Goal: Transaction & Acquisition: Purchase product/service

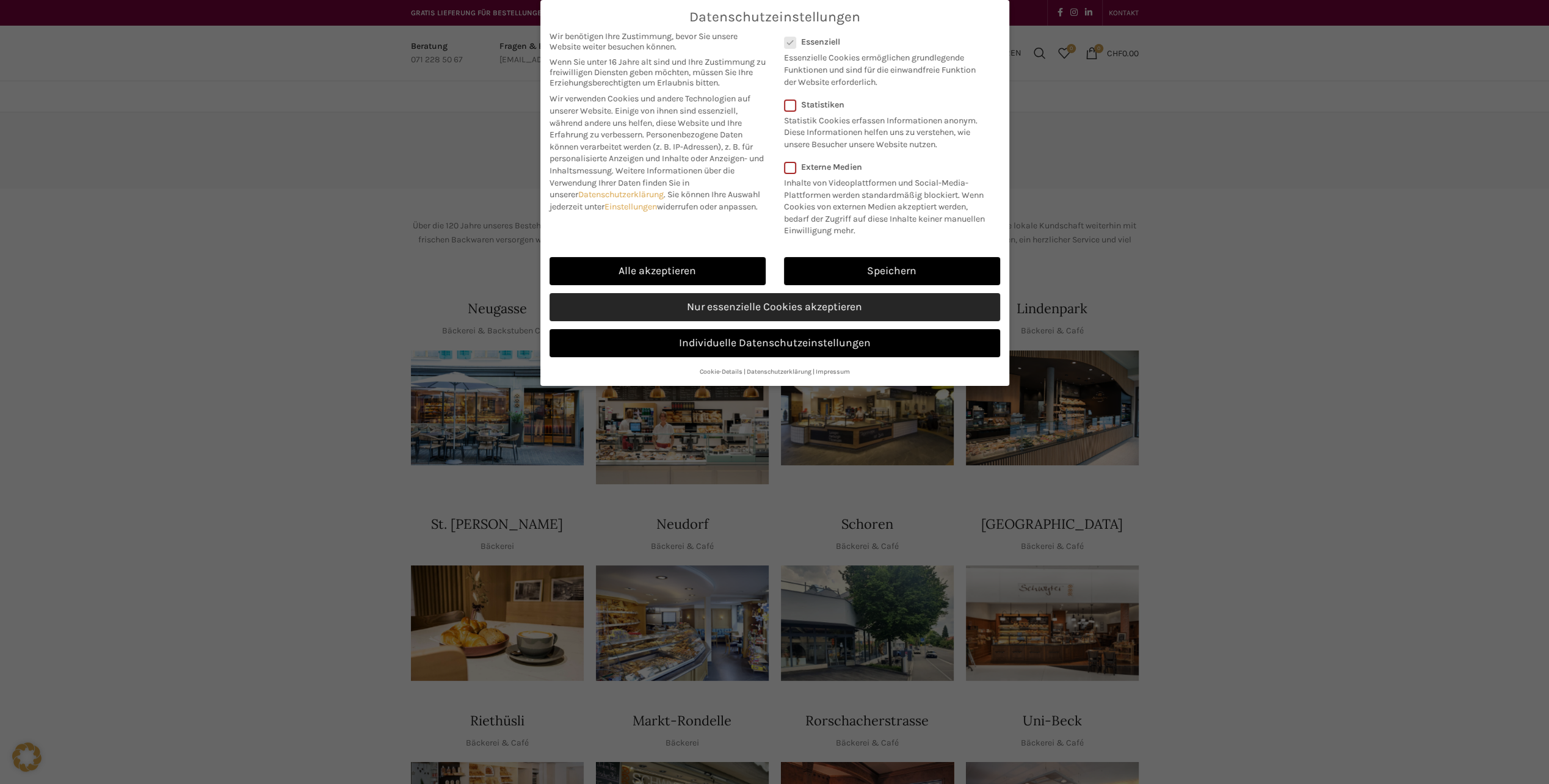
click at [798, 309] on link "Nur essenzielle Cookies akzeptieren" at bounding box center [775, 307] width 451 height 28
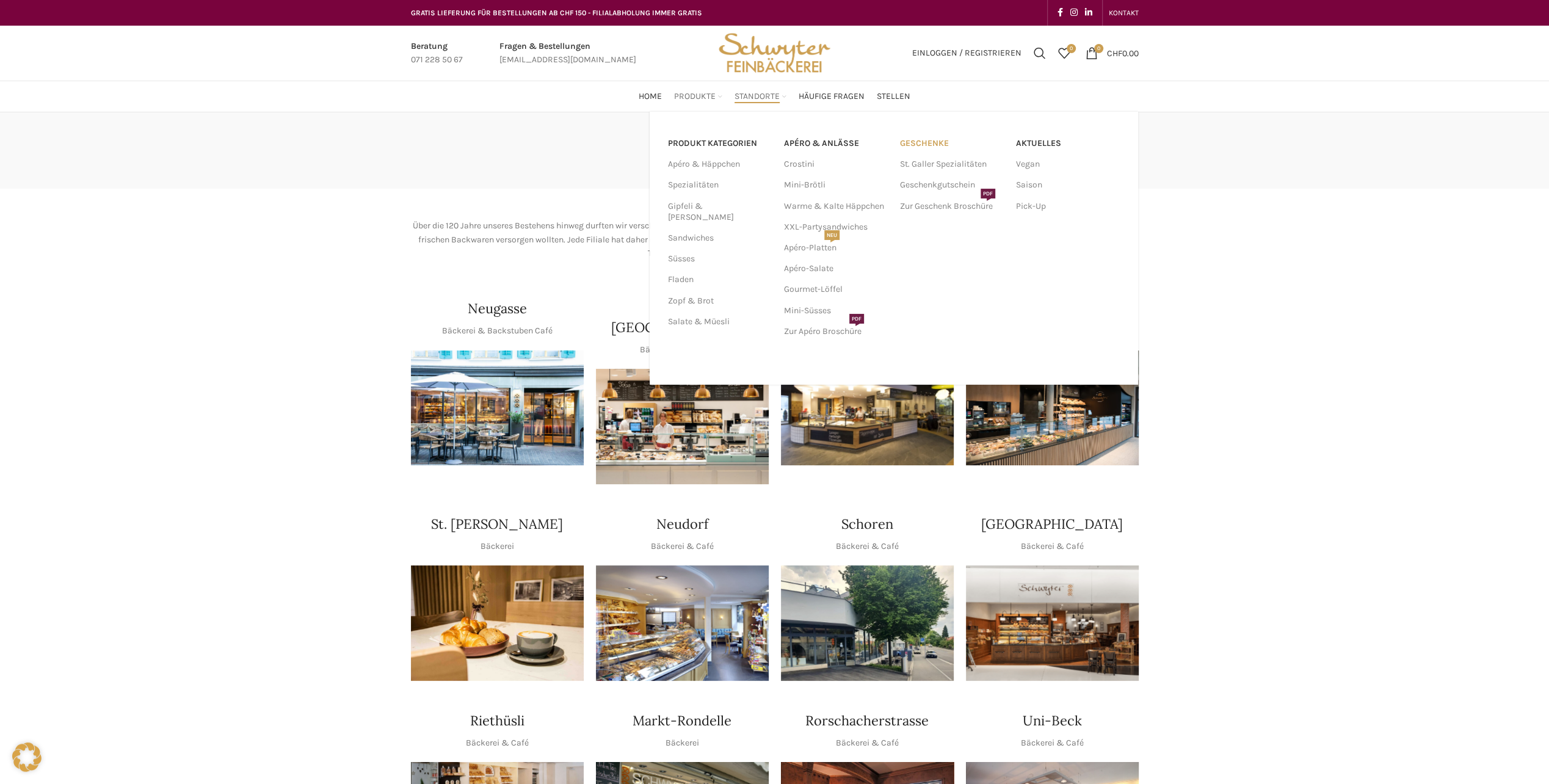
click at [924, 141] on link "Geschenke" at bounding box center [952, 143] width 104 height 21
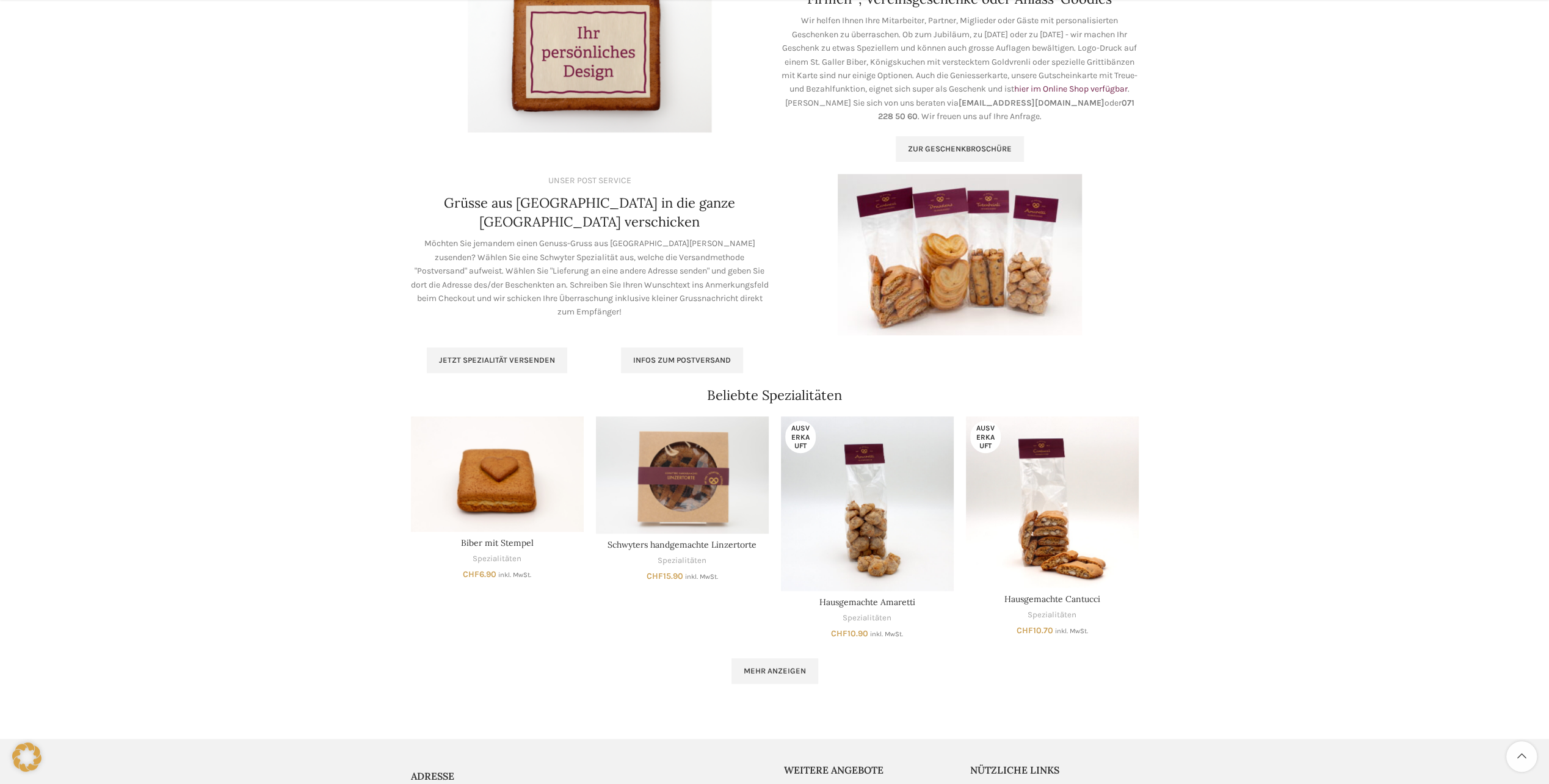
scroll to position [488, 0]
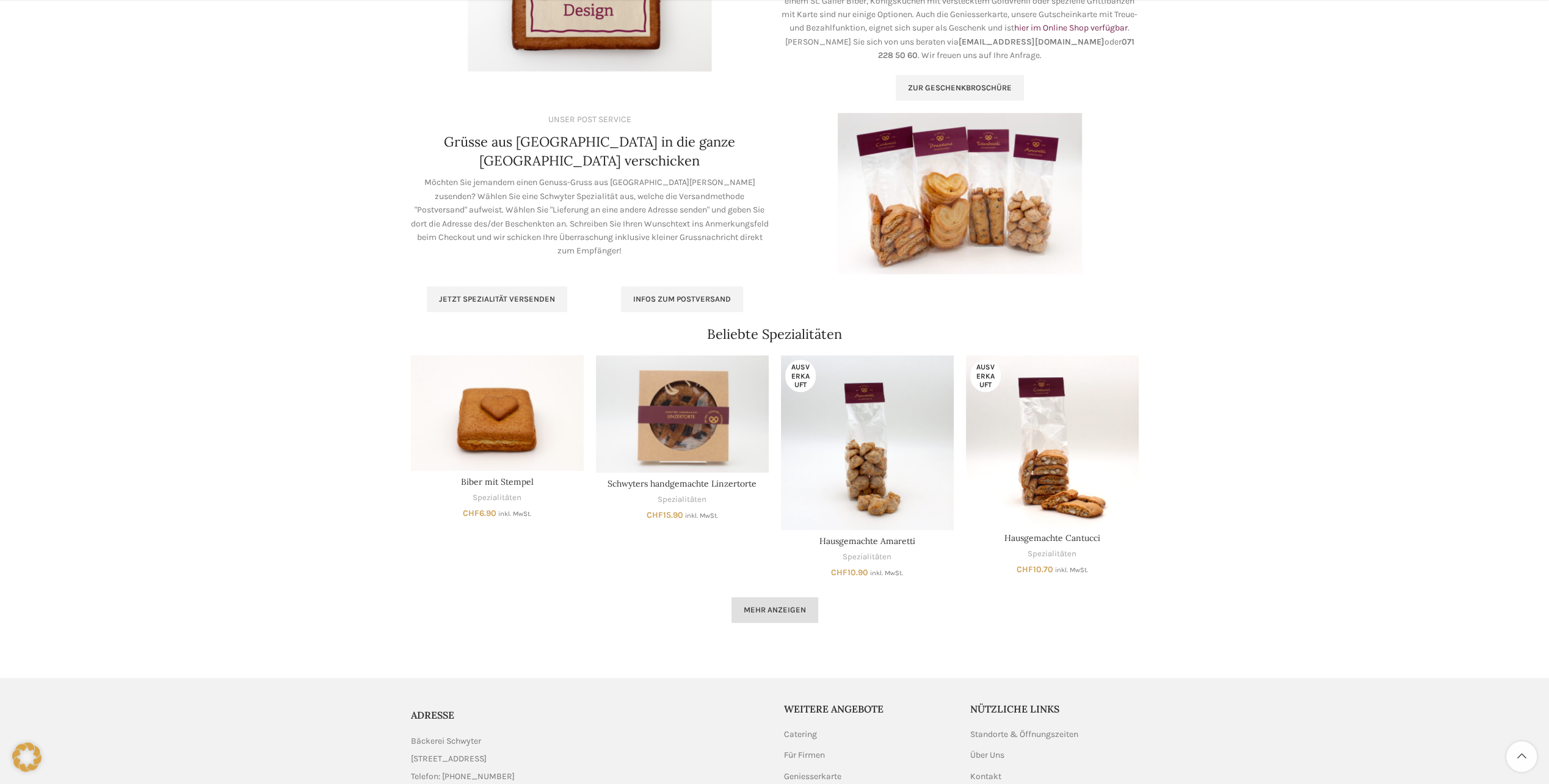
click at [770, 614] on span "Mehr anzeigen" at bounding box center [775, 610] width 62 height 10
